Goal: Transaction & Acquisition: Download file/media

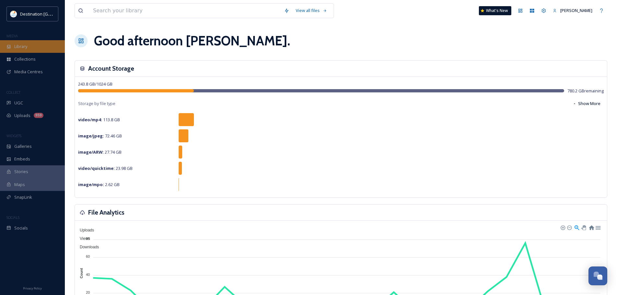
click at [34, 43] on div "Library" at bounding box center [32, 46] width 65 height 13
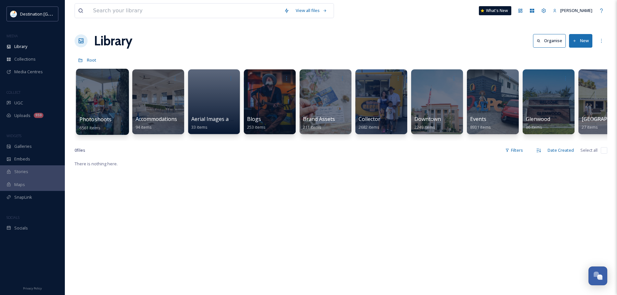
click at [107, 101] on div at bounding box center [102, 102] width 53 height 66
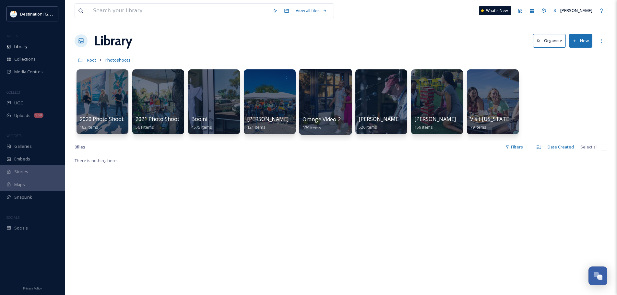
click at [314, 102] on div at bounding box center [325, 102] width 53 height 66
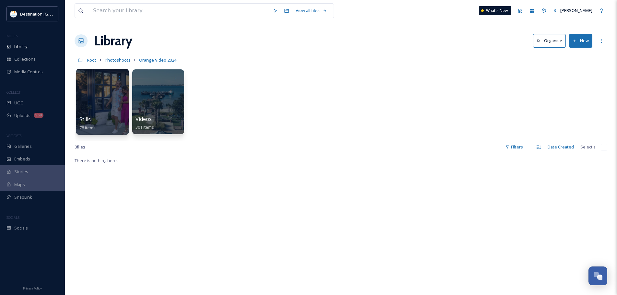
click at [93, 100] on div at bounding box center [102, 102] width 53 height 66
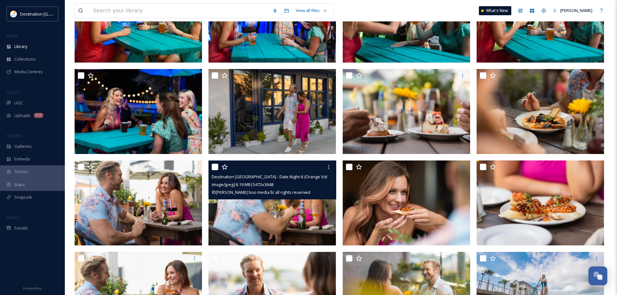
scroll to position [1206, 0]
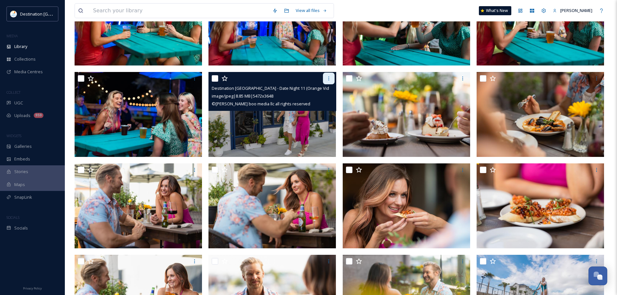
click at [325, 78] on div at bounding box center [329, 79] width 12 height 12
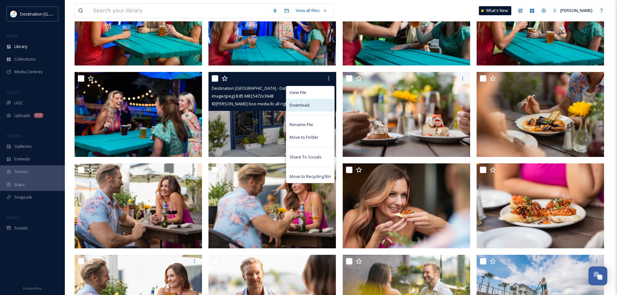
click at [317, 103] on div "Download" at bounding box center [310, 105] width 48 height 13
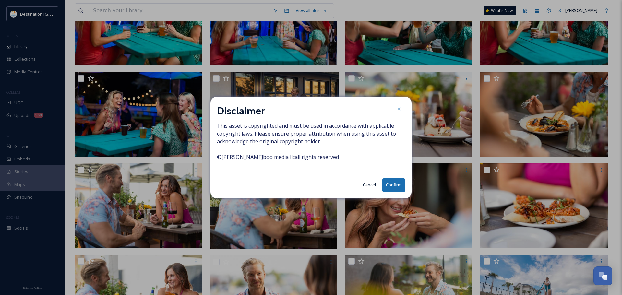
click at [392, 186] on button "Confirm" at bounding box center [393, 184] width 23 height 13
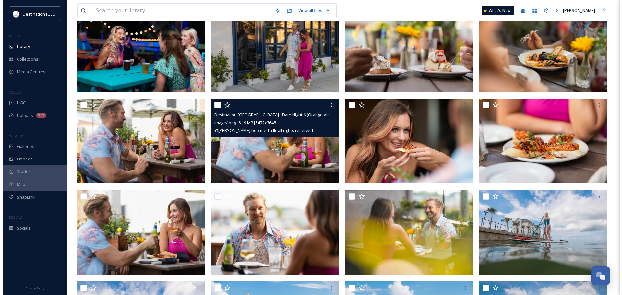
scroll to position [1303, 0]
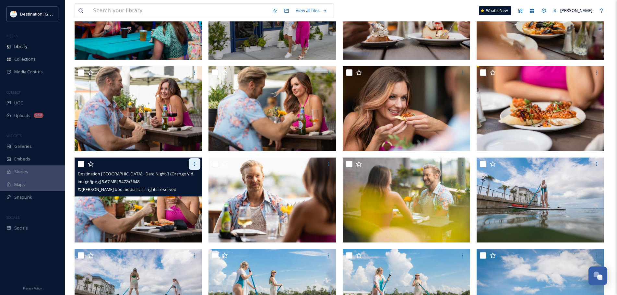
click at [193, 163] on icon at bounding box center [194, 164] width 5 height 5
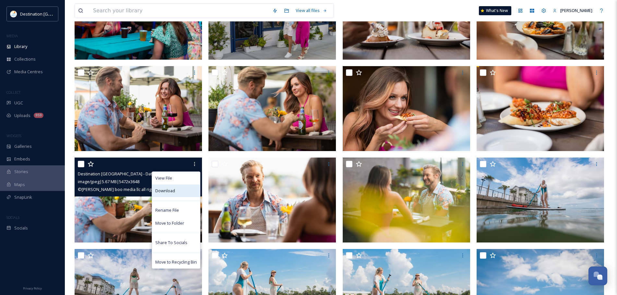
click at [192, 189] on div "Download" at bounding box center [176, 191] width 48 height 13
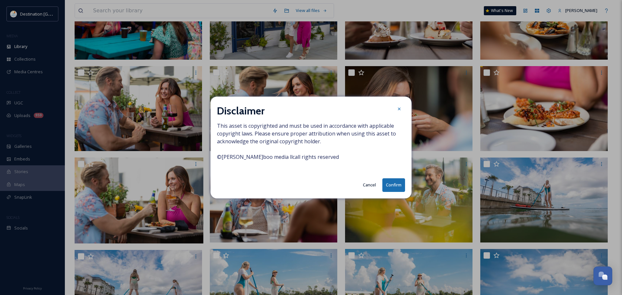
click at [394, 186] on button "Confirm" at bounding box center [393, 184] width 23 height 13
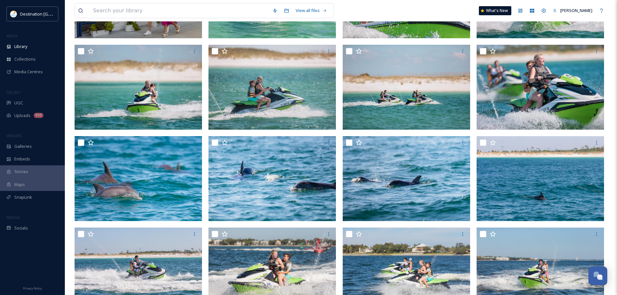
scroll to position [0, 0]
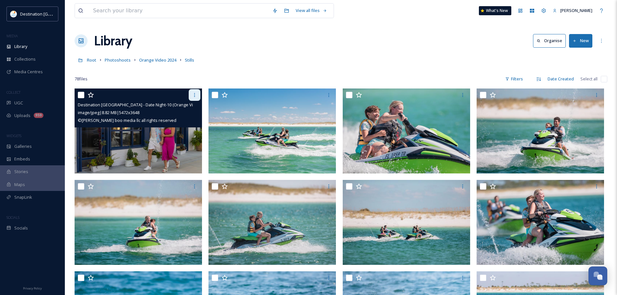
click at [197, 96] on icon at bounding box center [194, 94] width 5 height 5
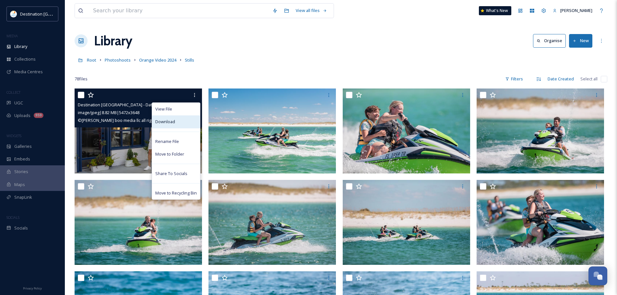
click at [182, 118] on div "Download" at bounding box center [176, 121] width 48 height 13
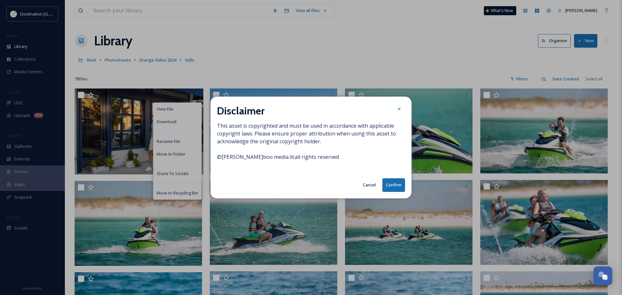
click at [395, 188] on button "Confirm" at bounding box center [393, 184] width 23 height 13
